Goal: Book appointment/travel/reservation

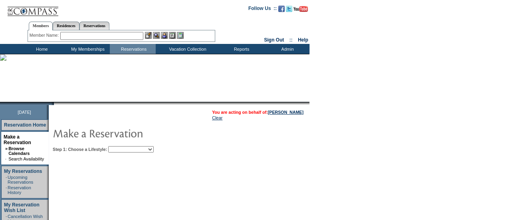
click at [148, 149] on select "Beach Leisure Metropolitan Mountain OIAL for Adventure OIAL for Couples OIAL fo…" at bounding box center [131, 149] width 46 height 6
select select "Beach"
click at [122, 146] on select "Beach Leisure Metropolitan Mountain OIAL for Adventure OIAL for Couples OIAL fo…" at bounding box center [131, 149] width 46 height 6
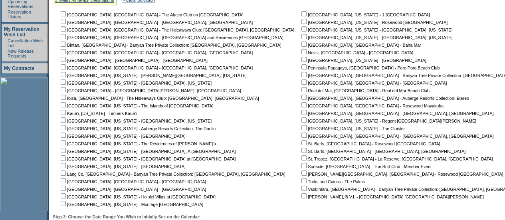
scroll to position [176, 0]
click at [302, 197] on input "checkbox" at bounding box center [304, 195] width 5 height 5
checkbox input "true"
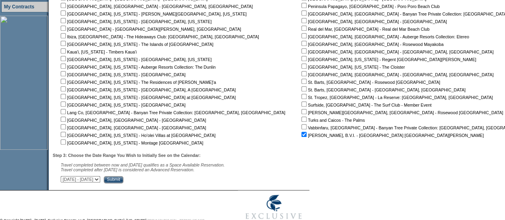
scroll to position [260, 0]
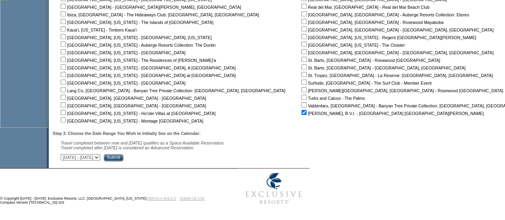
click at [100, 157] on select "[DATE] - [DATE] [DATE] - [DATE] [DATE] - [DATE] [DATE] - [DATE] [DATE] - [DATE]…" at bounding box center [81, 157] width 40 height 6
click at [65, 154] on select "[DATE] - [DATE] [DATE] - [DATE] [DATE] - [DATE] [DATE] - [DATE] [DATE] - [DATE]…" at bounding box center [81, 157] width 40 height 6
click at [100, 157] on select "[DATE] - [DATE] [DATE] - [DATE] [DATE] - [DATE] [DATE] - [DATE] [DATE] - [DATE]…" at bounding box center [81, 157] width 40 height 6
select select "[DATE]|[DATE]"
click at [65, 154] on select "[DATE] - [DATE] [DATE] - [DATE] [DATE] - [DATE] [DATE] - [DATE] [DATE] - [DATE]…" at bounding box center [81, 157] width 40 height 6
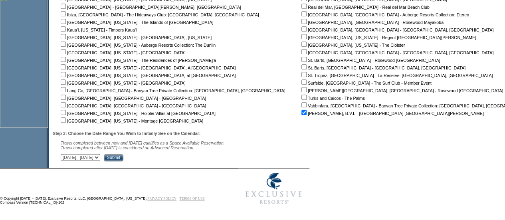
click at [123, 157] on input "Submit" at bounding box center [114, 157] width 20 height 7
